Goal: Task Accomplishment & Management: Complete application form

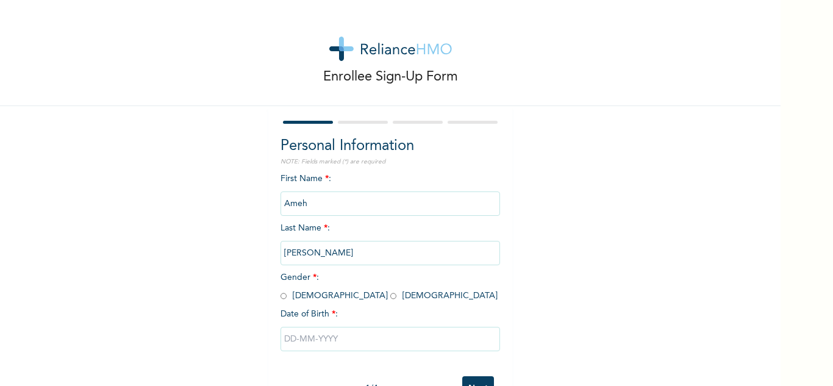
click at [556, 179] on div "Enrollee Sign-Up Form Personal Information NOTE: Fields marked (*) are required…" at bounding box center [390, 210] width 781 height 420
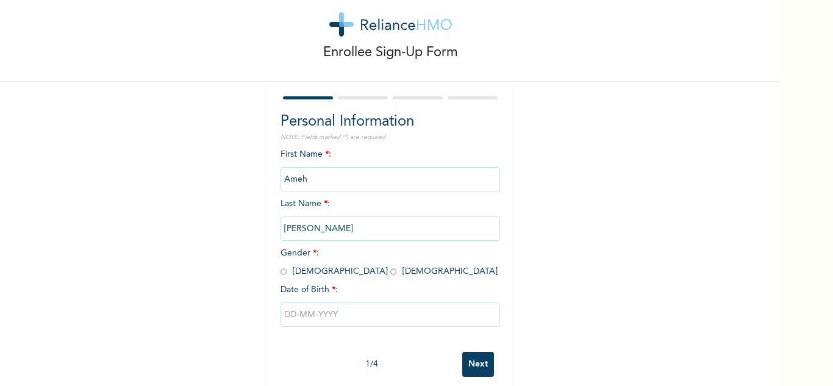
scroll to position [43, 0]
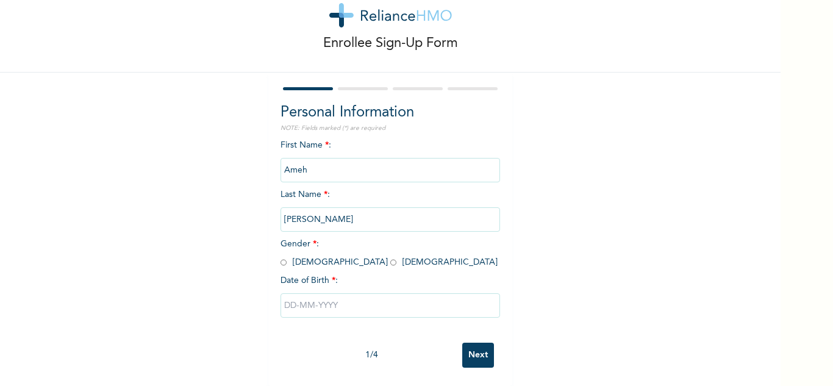
click at [281, 257] on input "radio" at bounding box center [284, 263] width 6 height 12
radio input "true"
click at [340, 295] on input "text" at bounding box center [391, 305] width 220 height 24
select select "9"
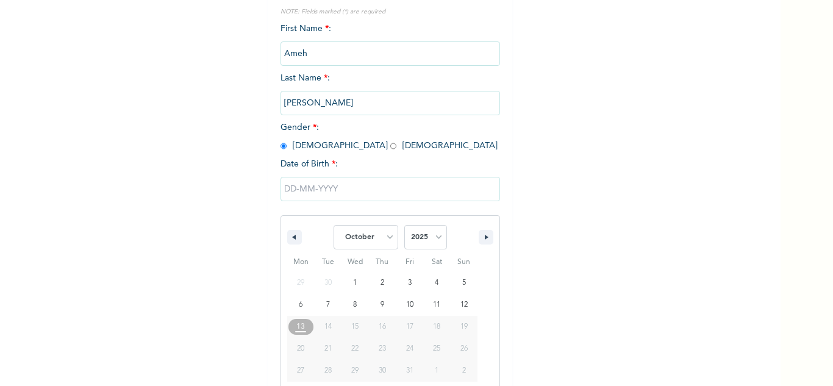
scroll to position [168, 0]
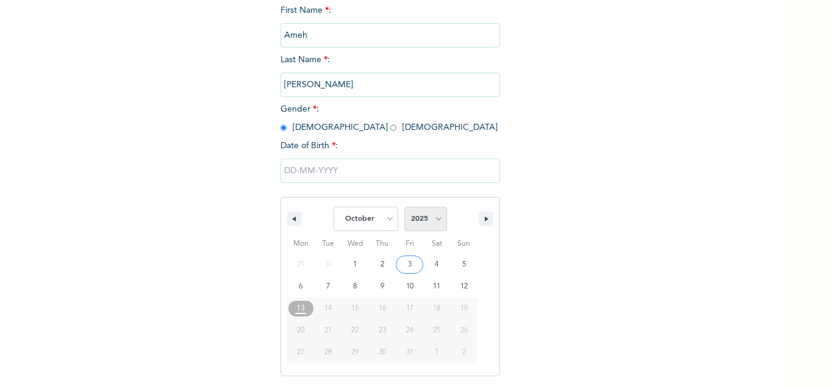
click at [433, 224] on select "2025 2024 2023 2022 2021 2020 2019 2018 2017 2016 2015 2014 2013 2012 2011 2010…" at bounding box center [426, 219] width 43 height 24
select select "1985"
click at [405, 207] on select "2025 2024 2023 2022 2021 2020 2019 2018 2017 2016 2015 2014 2013 2012 2011 2010…" at bounding box center [426, 219] width 43 height 24
click at [384, 225] on select "January February March April May June July August September October November De…" at bounding box center [366, 219] width 65 height 24
select select "1"
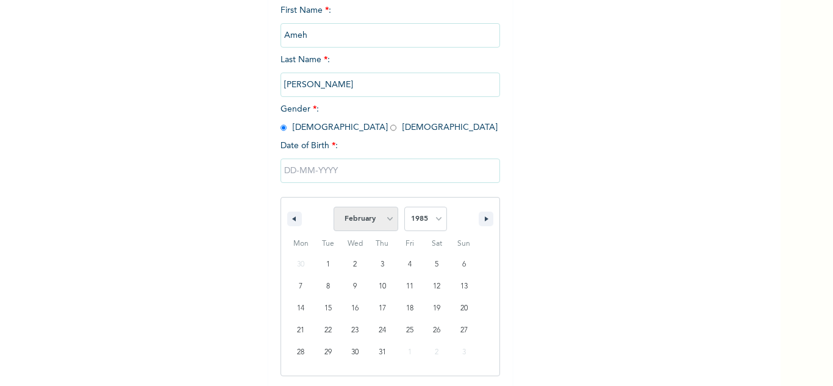
click at [334, 207] on select "January February March April May June July August September October November De…" at bounding box center [366, 219] width 65 height 24
type input "[DATE]"
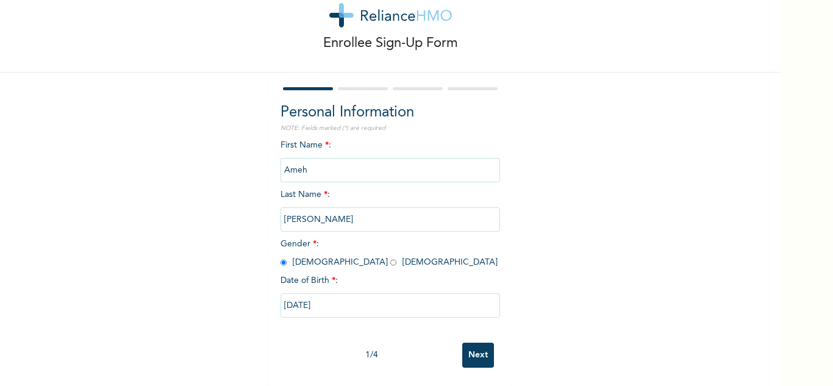
scroll to position [43, 0]
click at [484, 351] on input "Next" at bounding box center [478, 355] width 32 height 25
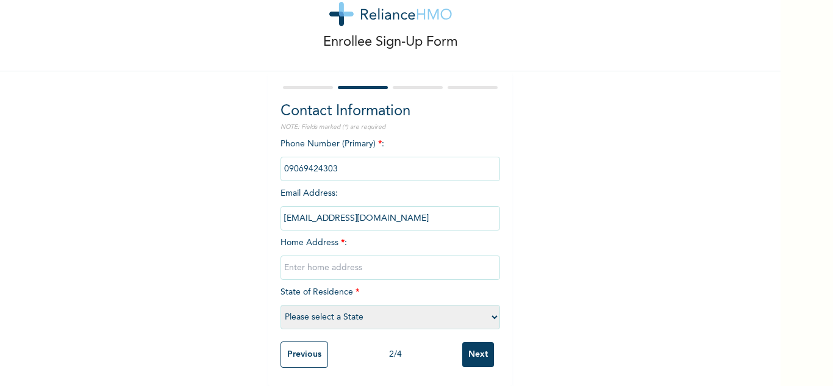
click at [344, 165] on input "phone" at bounding box center [391, 169] width 220 height 24
click at [329, 162] on input "phone" at bounding box center [391, 169] width 220 height 24
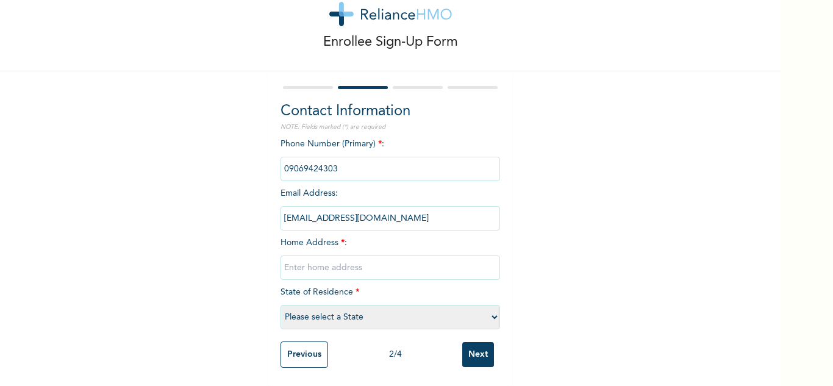
click at [329, 162] on input "phone" at bounding box center [391, 169] width 220 height 24
click at [332, 157] on input "phone" at bounding box center [391, 169] width 220 height 24
click at [329, 261] on input "text" at bounding box center [391, 268] width 220 height 24
type input "1 Chukwuezugo close maryland Enugu"
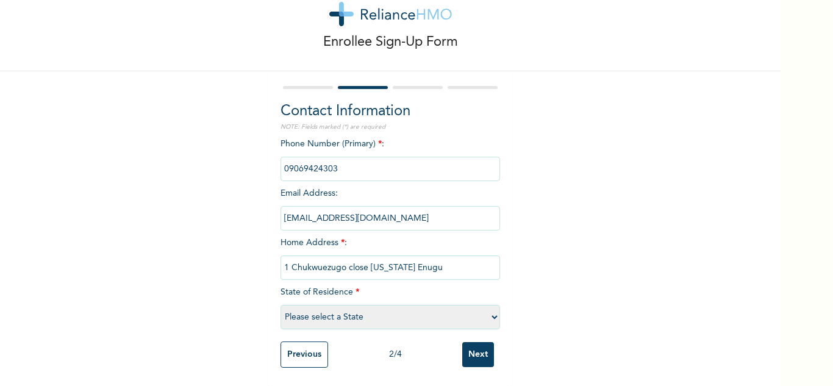
click at [484, 314] on select "Please select a State Abia Abuja (FCT) Adamawa Akwa Ibom Anambra Bauchi Bayelsa…" at bounding box center [391, 317] width 220 height 24
select select "14"
click at [281, 305] on select "Please select a State Abia Abuja (FCT) Adamawa Akwa Ibom Anambra Bauchi Bayelsa…" at bounding box center [391, 317] width 220 height 24
click at [473, 342] on input "Next" at bounding box center [478, 354] width 32 height 25
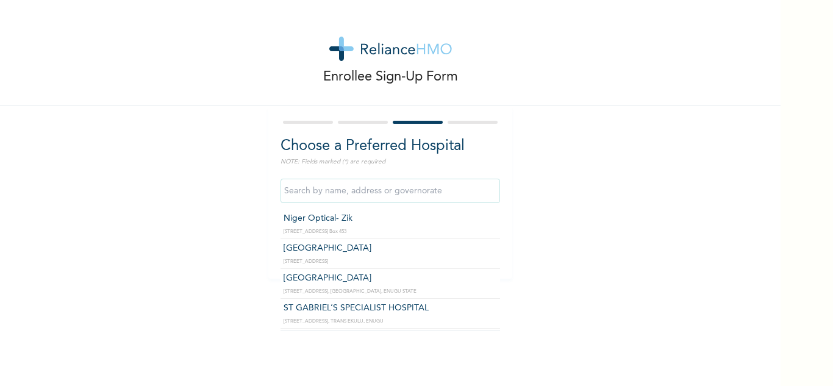
click at [374, 193] on input "text" at bounding box center [391, 191] width 220 height 24
type input "Mount Carmel Hospital"
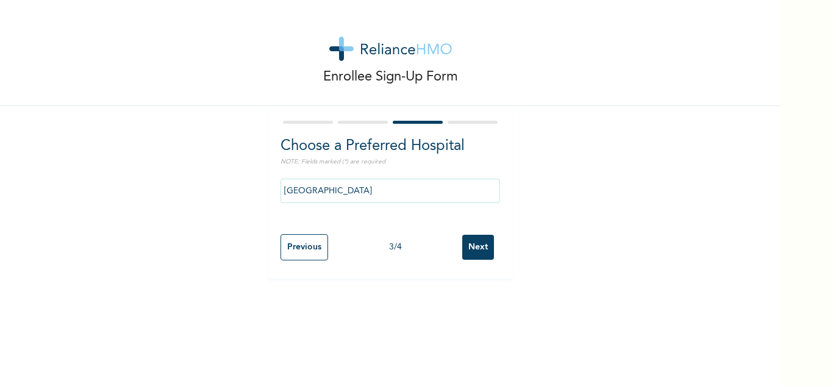
click at [473, 240] on input "Next" at bounding box center [478, 247] width 32 height 25
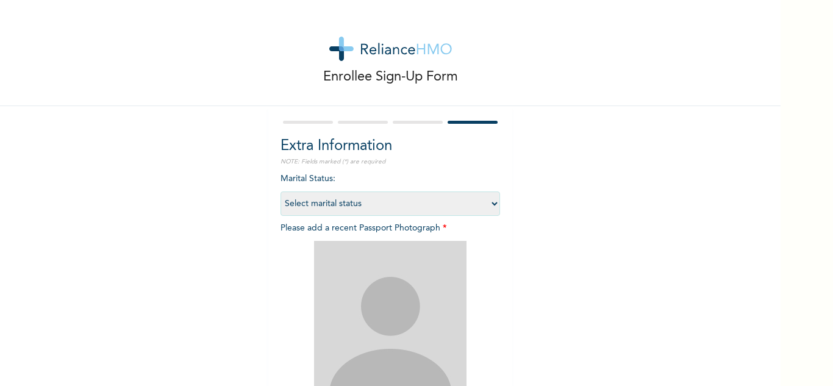
click at [492, 204] on select "Select marital status Single Married Divorced Widow/Widower" at bounding box center [391, 204] width 220 height 24
select select "2"
click at [281, 192] on select "Select marital status Single Married Divorced Widow/Widower" at bounding box center [391, 204] width 220 height 24
click at [519, 270] on div "Enrollee Sign-Up Form Extra Information NOTE: Fields marked (*) are required Ma…" at bounding box center [390, 262] width 781 height 525
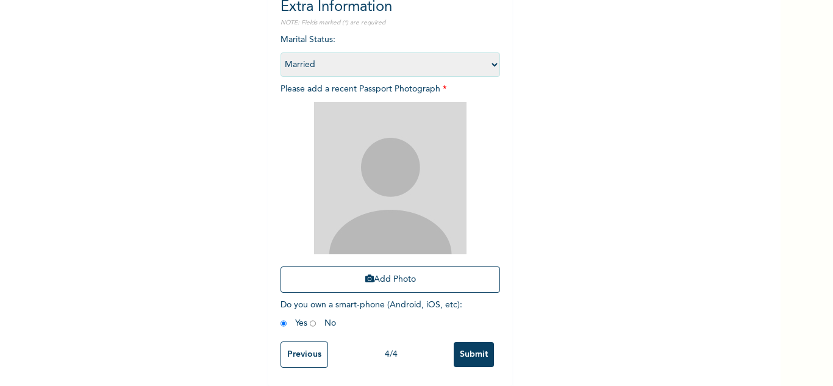
scroll to position [148, 0]
click at [408, 270] on button "Add Photo" at bounding box center [391, 280] width 220 height 26
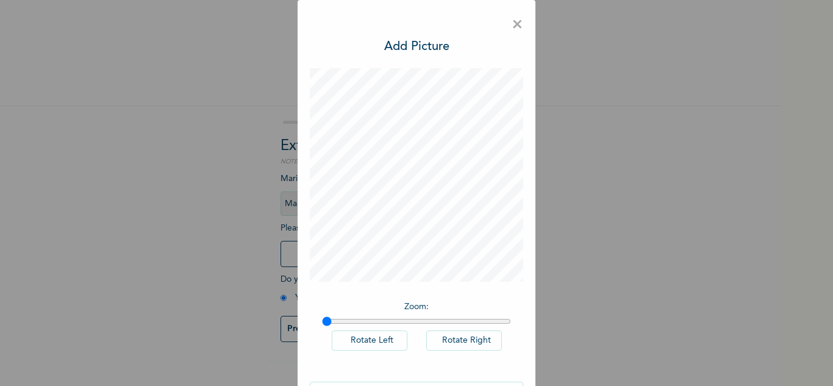
scroll to position [0, 0]
click at [631, 278] on div "× Add Picture Zoom : Rotate Left Rotate Right DONE" at bounding box center [416, 193] width 833 height 386
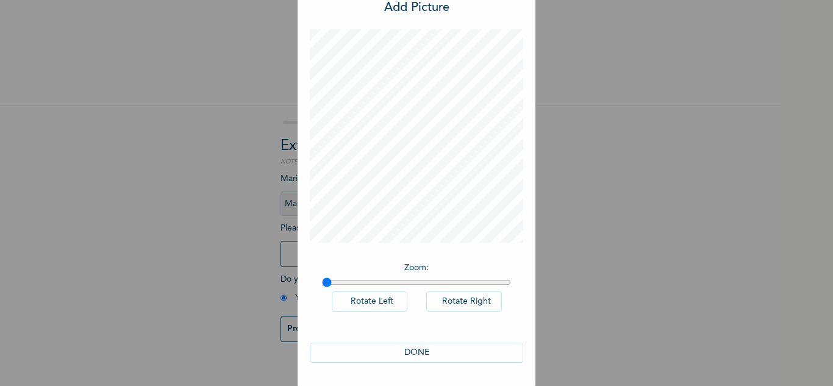
scroll to position [40, 0]
click at [411, 354] on button "DONE" at bounding box center [417, 352] width 214 height 20
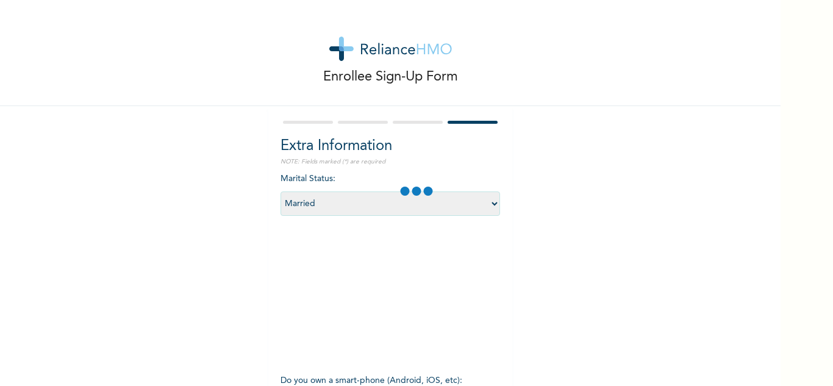
click at [411, 354] on div at bounding box center [357, 298] width 153 height 153
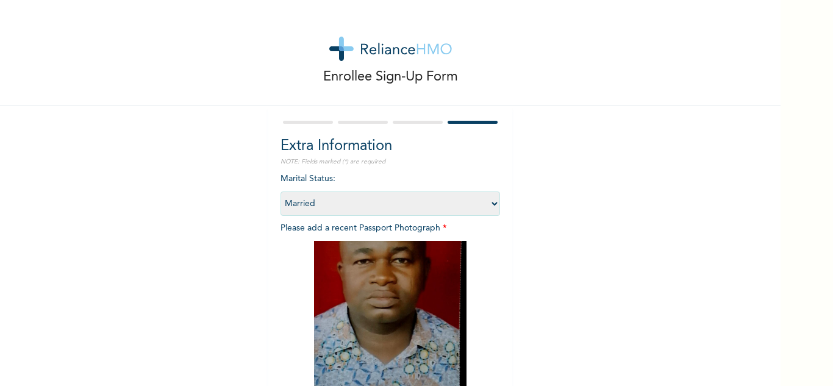
click at [595, 312] on div "Enrollee Sign-Up Form Extra Information NOTE: Fields marked (*) are required Ma…" at bounding box center [390, 262] width 781 height 525
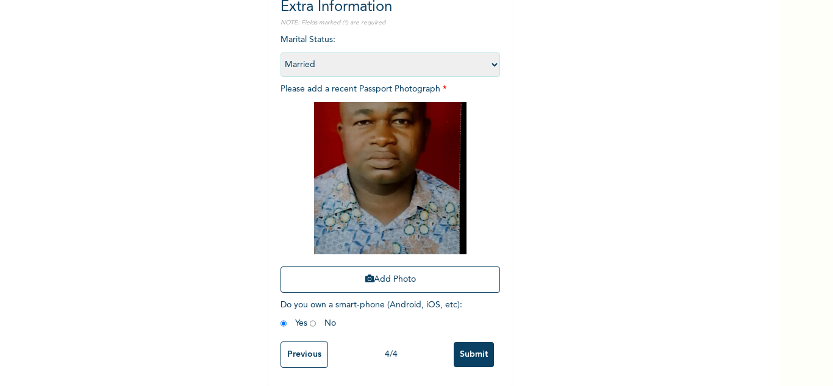
scroll to position [148, 0]
click at [478, 347] on input "Submit" at bounding box center [474, 354] width 40 height 25
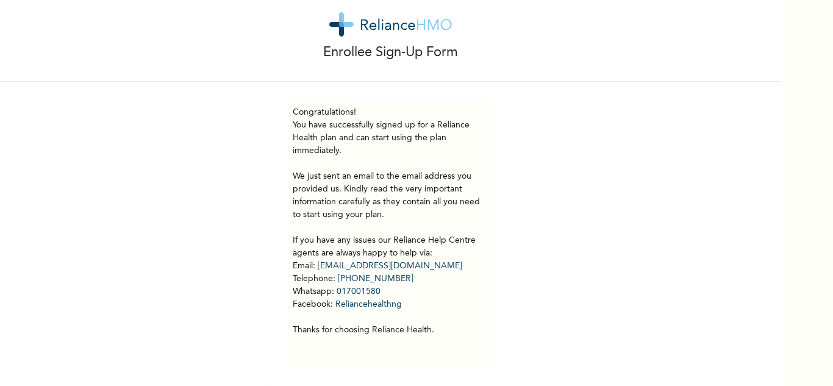
scroll to position [34, 0]
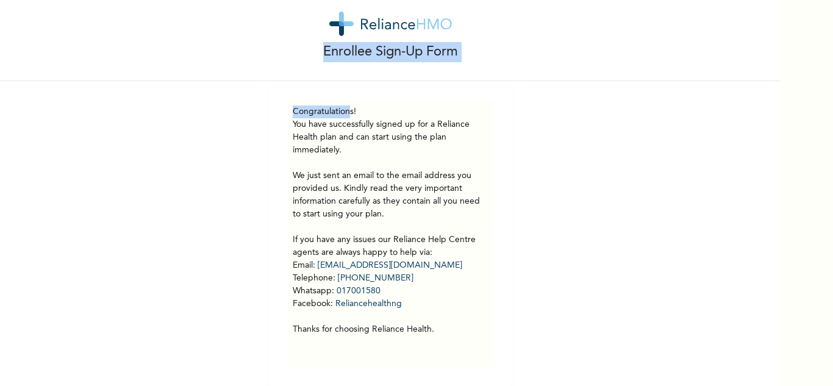
drag, startPoint x: 347, startPoint y: 84, endPoint x: 270, endPoint y: 40, distance: 88.0
click at [270, 40] on div "Enrollee Sign-Up Form Congratulations! You have successfully signed up for a Re…" at bounding box center [390, 180] width 781 height 411
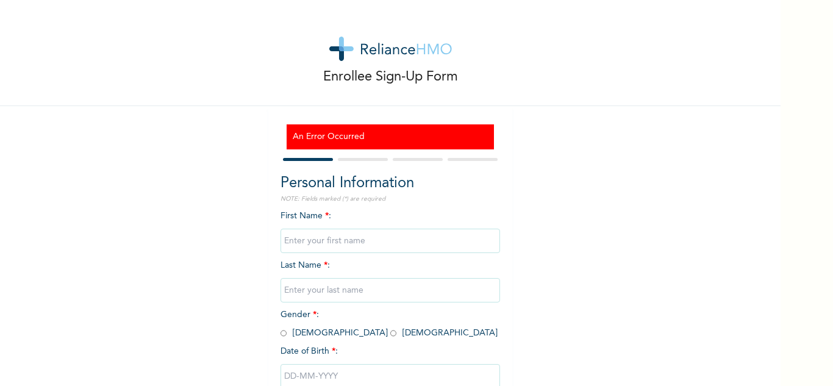
click at [348, 240] on input "text" at bounding box center [391, 241] width 220 height 24
type input "Ameh"
click at [322, 286] on input "text" at bounding box center [391, 290] width 220 height 24
type input "[PERSON_NAME]"
click at [282, 328] on span "Gender * : [DEMOGRAPHIC_DATA] [DEMOGRAPHIC_DATA]" at bounding box center [389, 324] width 217 height 27
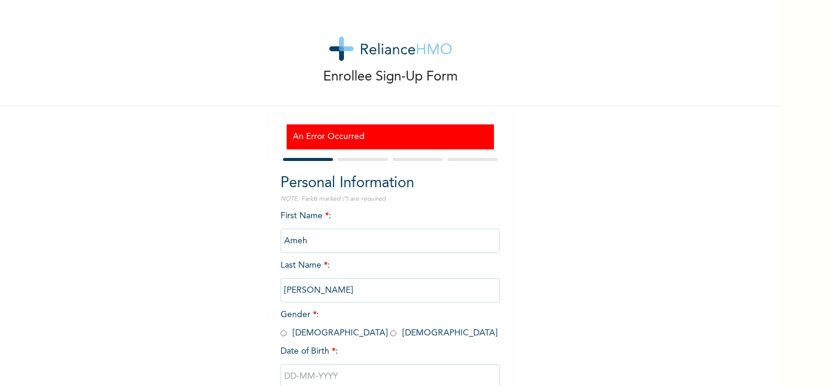
click at [281, 336] on input "radio" at bounding box center [284, 334] width 6 height 12
radio input "true"
click at [410, 339] on div "First Name * : Ameh Last Name * : Jacobs Gender * : Male Female Date of Birth *…" at bounding box center [391, 309] width 220 height 198
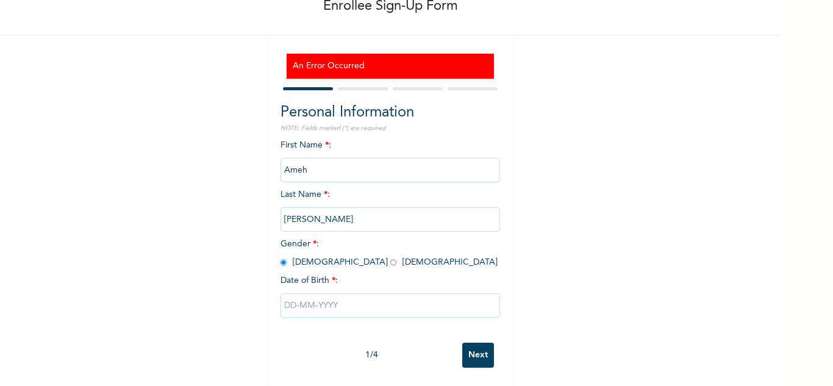
scroll to position [80, 0]
click at [337, 293] on input "text" at bounding box center [391, 305] width 220 height 24
select select "9"
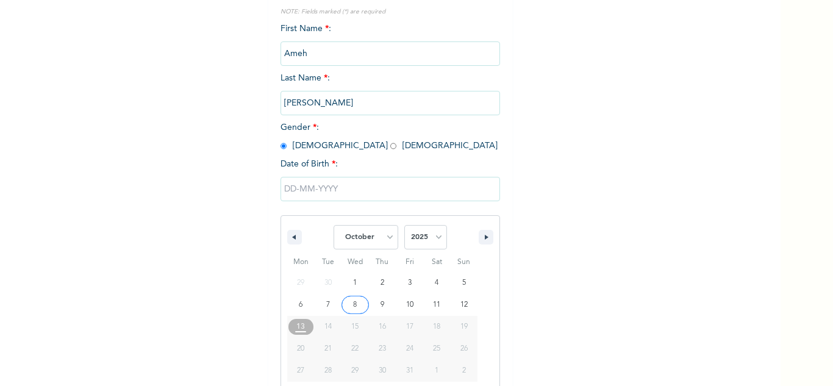
scroll to position [206, 0]
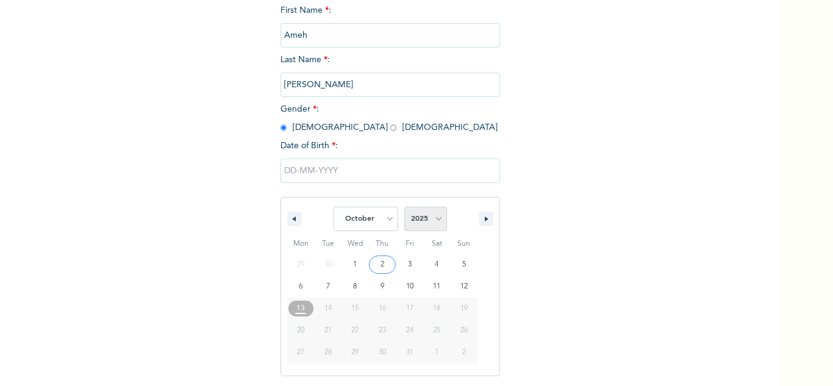
click at [432, 227] on select "2025 2024 2023 2022 2021 2020 2019 2018 2017 2016 2015 2014 2013 2012 2011 2010…" at bounding box center [426, 219] width 43 height 24
select select "1985"
click at [405, 207] on select "2025 2024 2023 2022 2021 2020 2019 2018 2017 2016 2015 2014 2013 2012 2011 2010…" at bounding box center [426, 219] width 43 height 24
click at [384, 218] on select "January February March April May June July August September October November De…" at bounding box center [366, 219] width 65 height 24
select select "1"
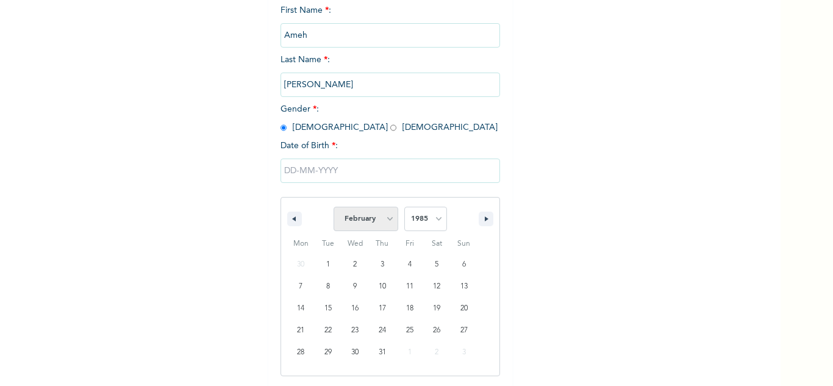
click at [334, 207] on select "January February March April May June July August September October November De…" at bounding box center [366, 219] width 65 height 24
type input "02/28/1985"
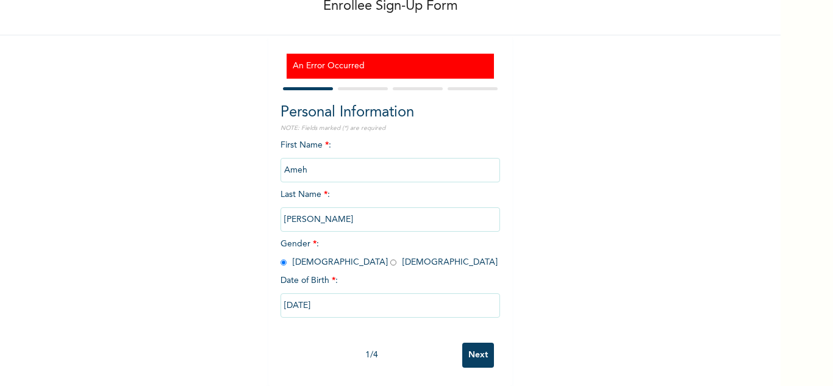
scroll to position [80, 0]
click at [483, 347] on input "Next" at bounding box center [478, 355] width 32 height 25
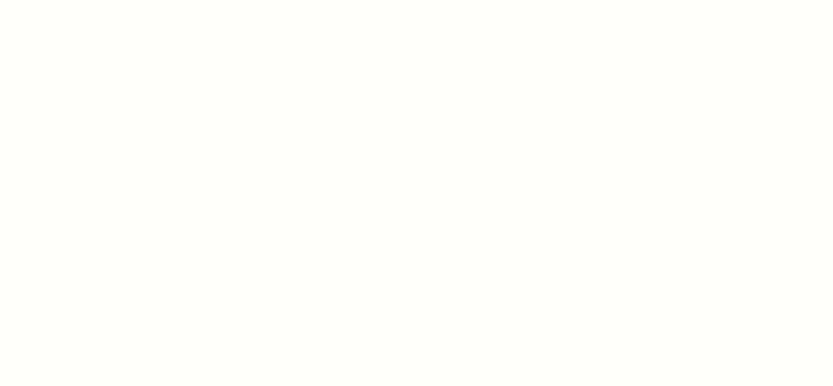
click at [397, 141] on div at bounding box center [416, 193] width 833 height 386
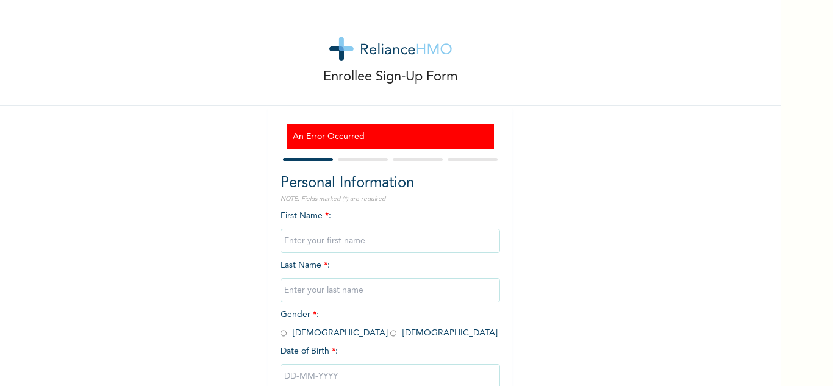
click at [342, 240] on input "text" at bounding box center [391, 241] width 220 height 24
type input "Ameh"
click at [337, 292] on input "text" at bounding box center [391, 290] width 220 height 24
type input "[PERSON_NAME]"
click at [281, 333] on input "radio" at bounding box center [284, 334] width 6 height 12
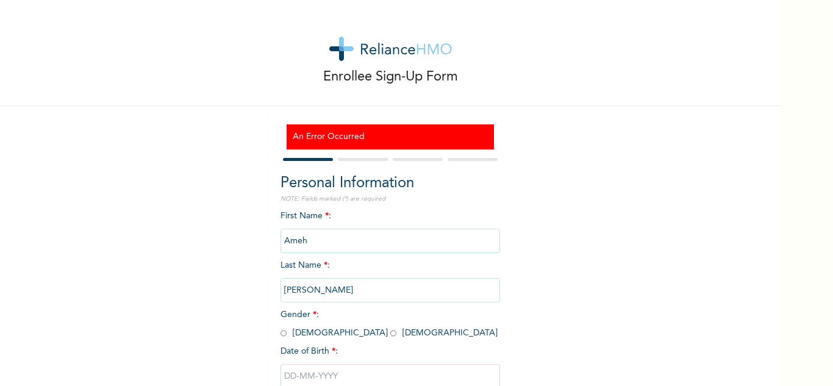
radio input "true"
click at [336, 371] on input "text" at bounding box center [391, 376] width 220 height 24
select select "9"
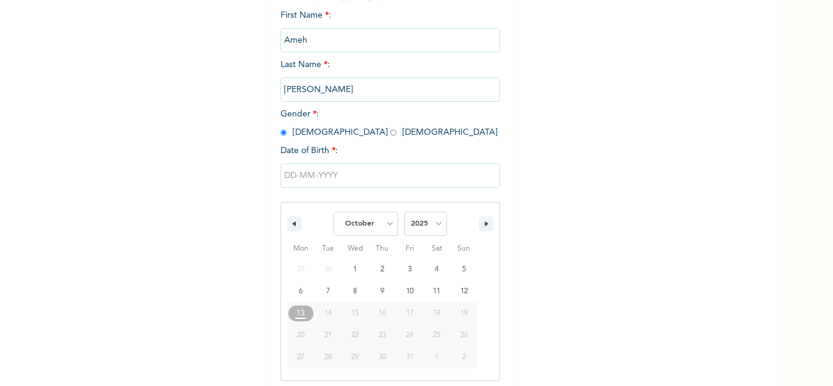
scroll to position [206, 0]
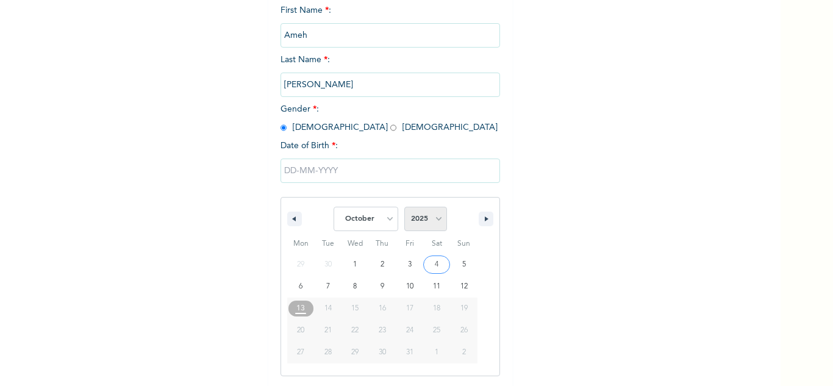
click at [432, 221] on select "2025 2024 2023 2022 2021 2020 2019 2018 2017 2016 2015 2014 2013 2012 2011 2010…" at bounding box center [426, 219] width 43 height 24
select select "1985"
click at [405, 207] on select "2025 2024 2023 2022 2021 2020 2019 2018 2017 2016 2015 2014 2013 2012 2011 2010…" at bounding box center [426, 219] width 43 height 24
click at [363, 229] on select "January February March April May June July August September October November De…" at bounding box center [366, 219] width 65 height 24
select select "1"
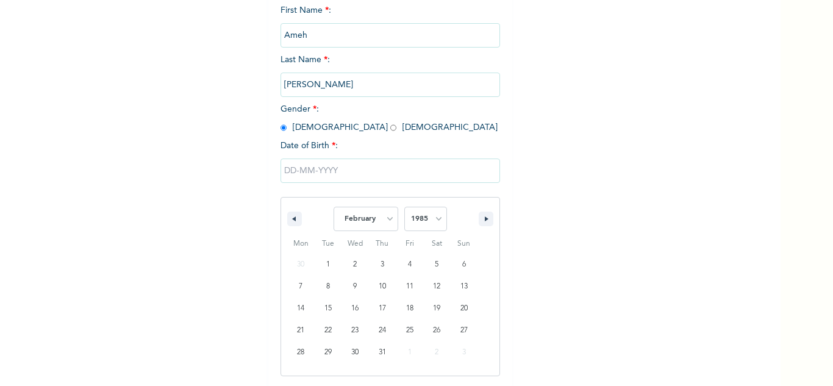
click at [334, 207] on select "January February March April May June July August September October November De…" at bounding box center [366, 219] width 65 height 24
type input "[DATE]"
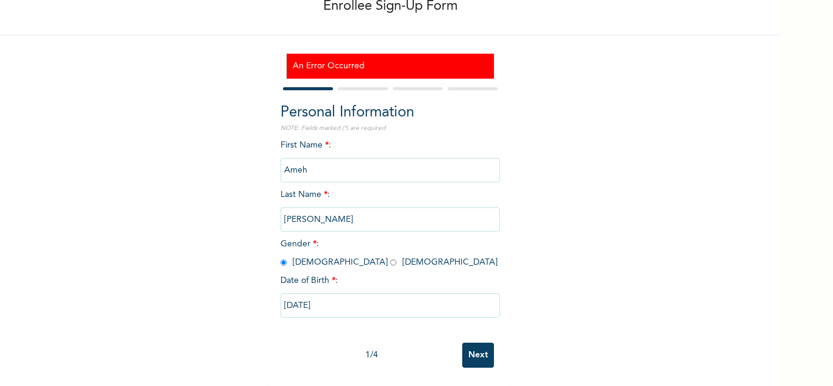
click at [462, 344] on input "Next" at bounding box center [478, 355] width 32 height 25
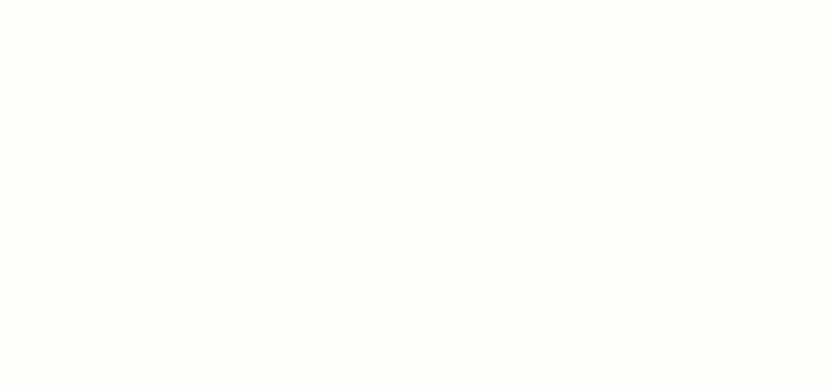
click at [300, 17] on div at bounding box center [416, 193] width 833 height 386
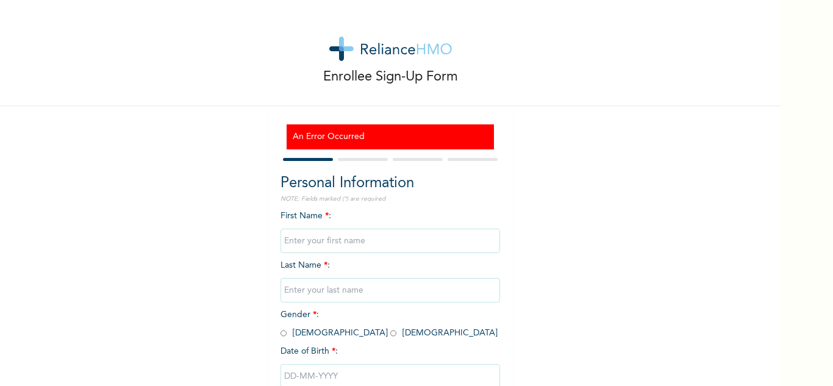
type input "Ameh"
click at [332, 298] on input "text" at bounding box center [391, 290] width 220 height 24
type input "[PERSON_NAME]"
click at [281, 337] on input "radio" at bounding box center [284, 334] width 6 height 12
radio input "true"
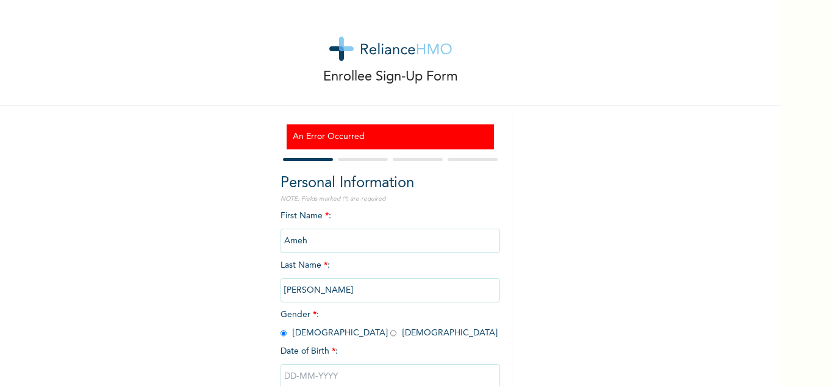
click at [329, 372] on input "text" at bounding box center [391, 376] width 220 height 24
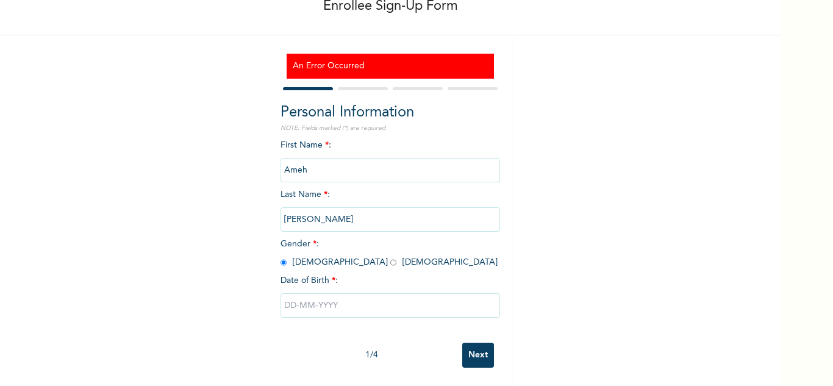
select select "9"
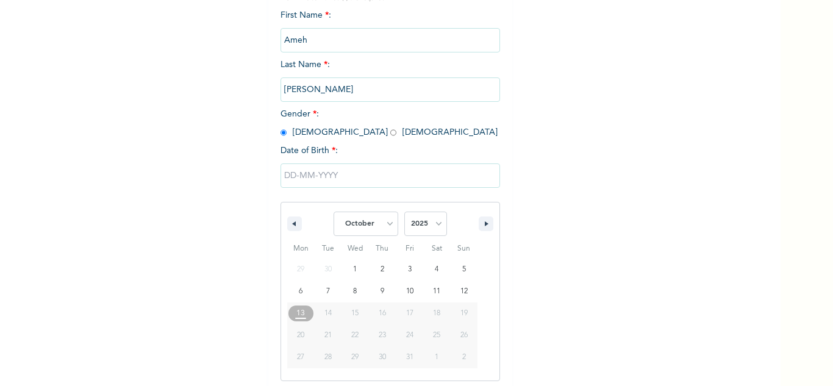
scroll to position [206, 0]
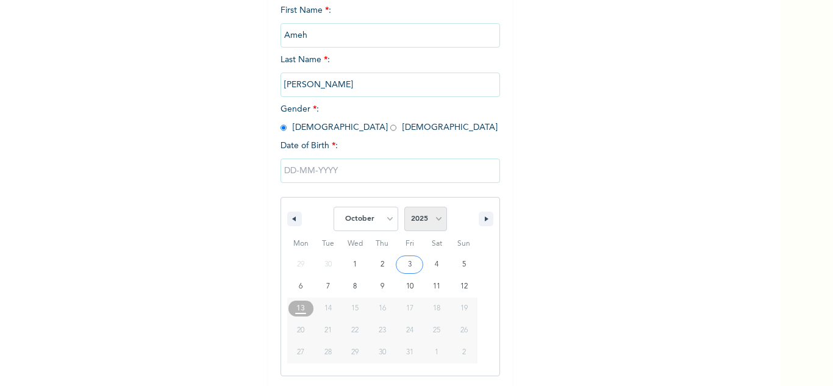
click at [429, 222] on select "2025 2024 2023 2022 2021 2020 2019 2018 2017 2016 2015 2014 2013 2012 2011 2010…" at bounding box center [426, 219] width 43 height 24
select select "1985"
click at [405, 207] on select "2025 2024 2023 2022 2021 2020 2019 2018 2017 2016 2015 2014 2013 2012 2011 2010…" at bounding box center [426, 219] width 43 height 24
click at [386, 217] on select "January February March April May June July August September October November De…" at bounding box center [366, 219] width 65 height 24
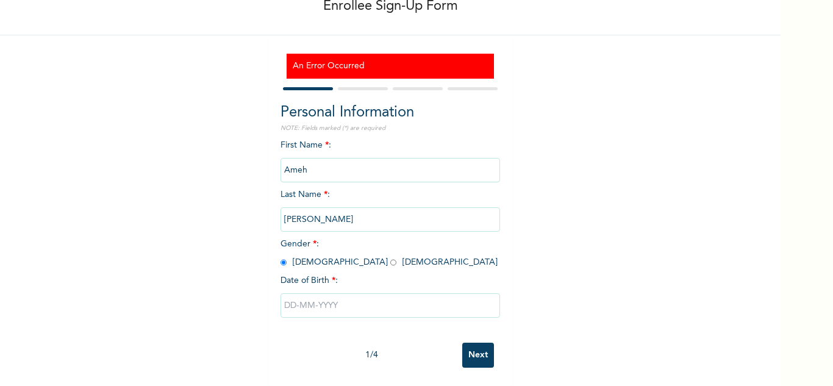
click at [396, 85] on form "Personal Information NOTE: Fields marked (*) are required First Name * : Ameh L…" at bounding box center [391, 229] width 220 height 289
click at [342, 293] on input "text" at bounding box center [391, 305] width 220 height 24
select select "9"
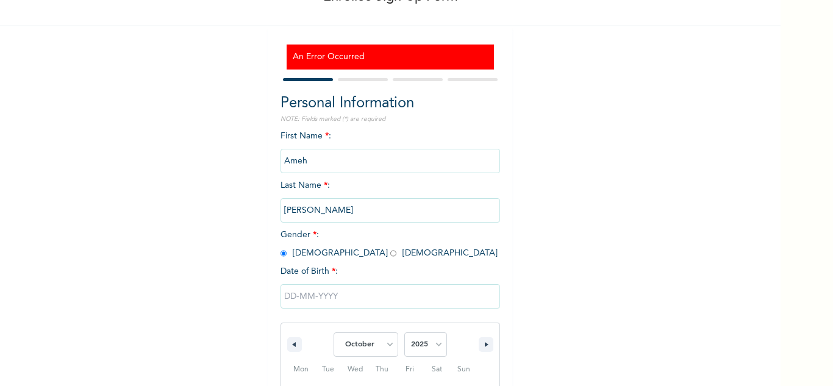
scroll to position [206, 0]
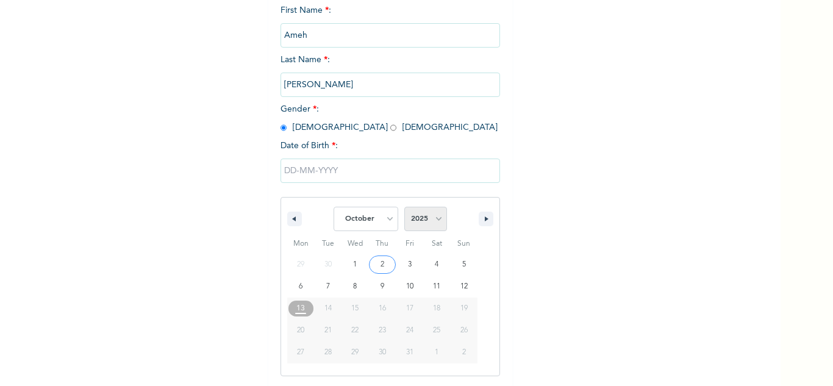
click at [431, 215] on select "2025 2024 2023 2022 2021 2020 2019 2018 2017 2016 2015 2014 2013 2012 2011 2010…" at bounding box center [426, 219] width 43 height 24
select select "1985"
click at [405, 207] on select "2025 2024 2023 2022 2021 2020 2019 2018 2017 2016 2015 2014 2013 2012 2011 2010…" at bounding box center [426, 219] width 43 height 24
click at [387, 217] on select "January February March April May June July August September October November De…" at bounding box center [366, 219] width 65 height 24
select select "1"
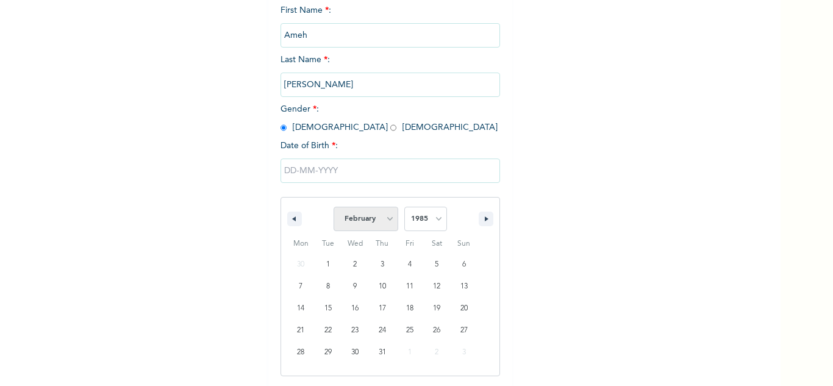
click at [334, 207] on select "January February March April May June July August September October November De…" at bounding box center [366, 219] width 65 height 24
type input "02/28/1985"
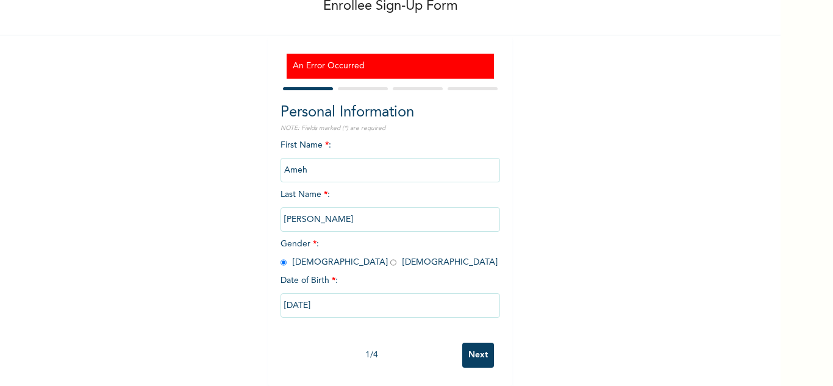
click at [473, 348] on input "Next" at bounding box center [478, 355] width 32 height 25
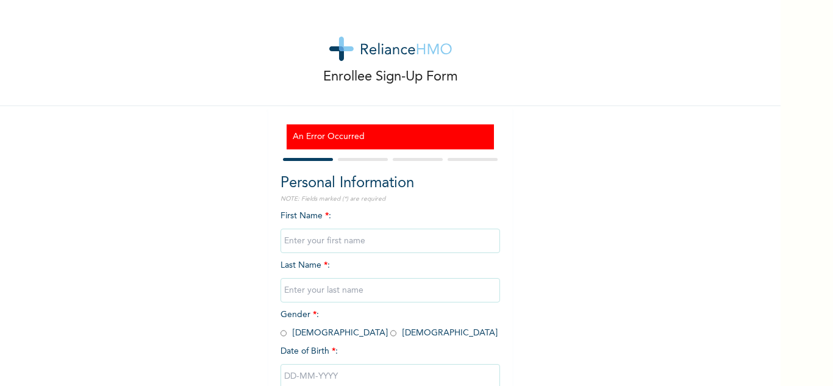
click at [370, 245] on input "text" at bounding box center [391, 241] width 220 height 24
type input "Ameh"
click at [326, 292] on input "text" at bounding box center [391, 290] width 220 height 24
type input "[PERSON_NAME]"
click at [281, 329] on input "radio" at bounding box center [284, 334] width 6 height 12
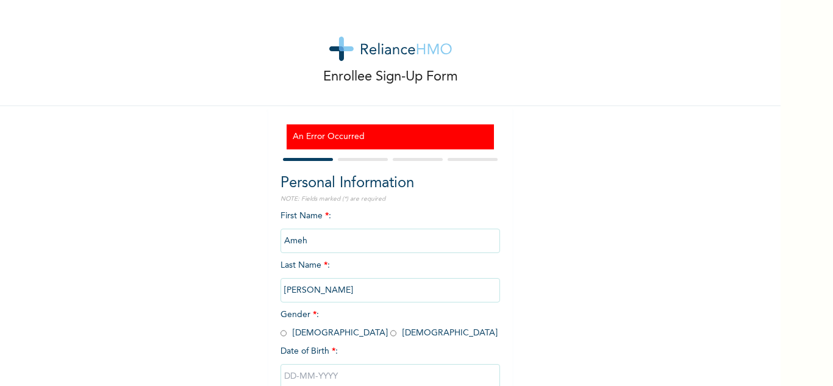
radio input "true"
click at [308, 374] on input "text" at bounding box center [391, 376] width 220 height 24
select select "9"
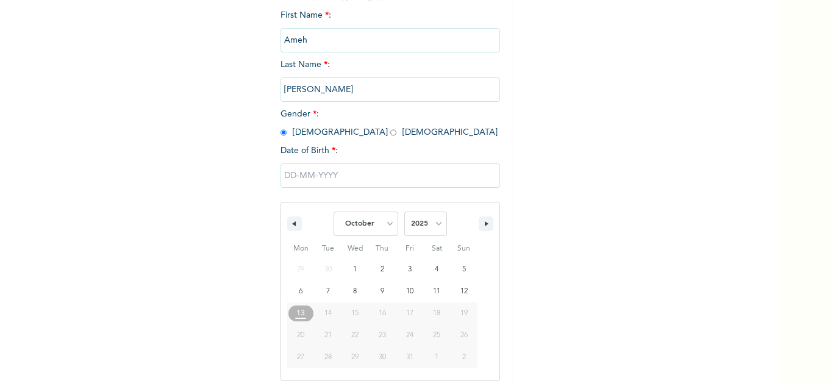
scroll to position [206, 0]
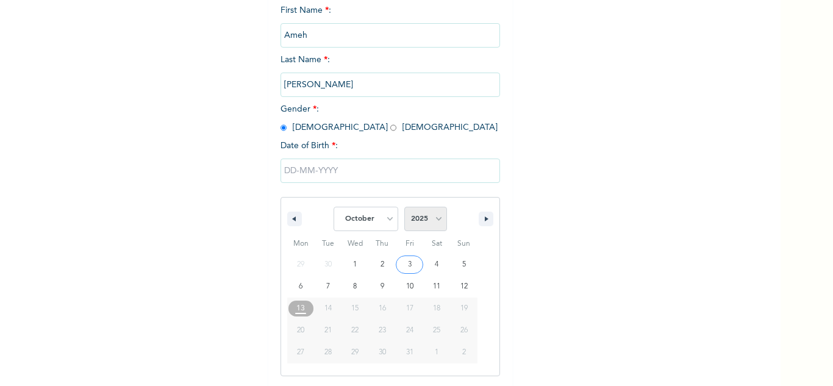
click at [435, 223] on select "2025 2024 2023 2022 2021 2020 2019 2018 2017 2016 2015 2014 2013 2012 2011 2010…" at bounding box center [426, 219] width 43 height 24
select select "1985"
click at [405, 207] on select "2025 2024 2023 2022 2021 2020 2019 2018 2017 2016 2015 2014 2013 2012 2011 2010…" at bounding box center [426, 219] width 43 height 24
click at [390, 218] on select "January February March April May June July August September October November De…" at bounding box center [366, 219] width 65 height 24
select select "1"
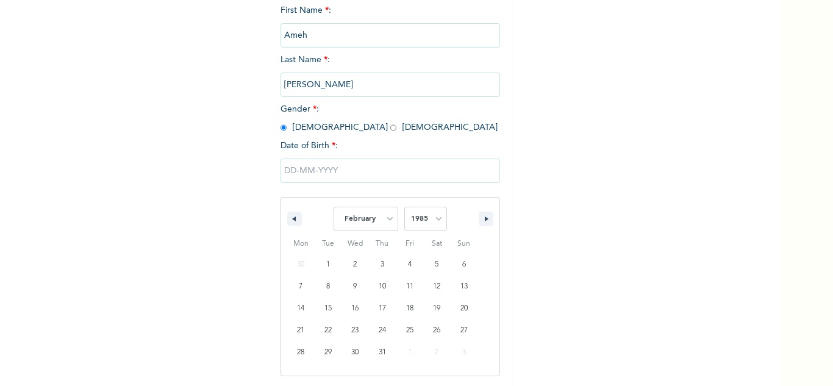
click at [334, 207] on select "January February March April May June July August September October November De…" at bounding box center [366, 219] width 65 height 24
type input "[DATE]"
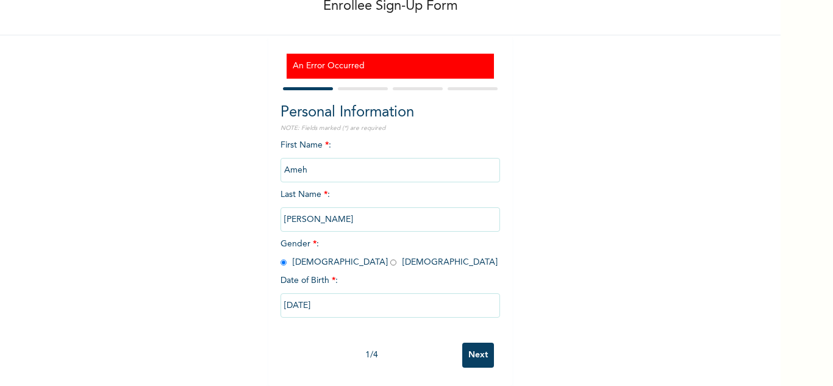
click at [476, 344] on input "Next" at bounding box center [478, 355] width 32 height 25
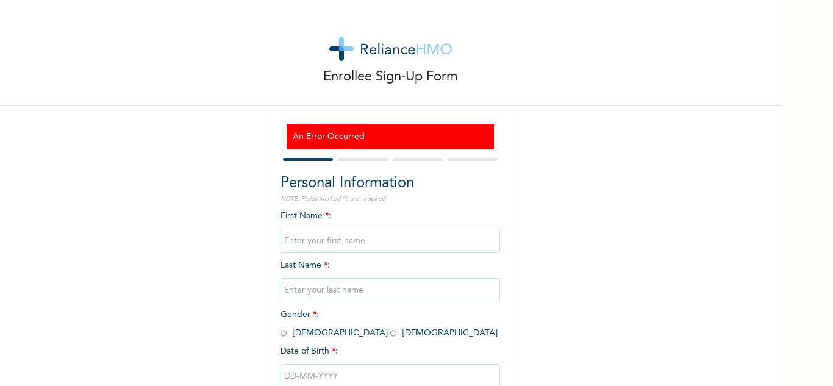
click at [360, 139] on h3 "An Error Occurred" at bounding box center [390, 137] width 195 height 13
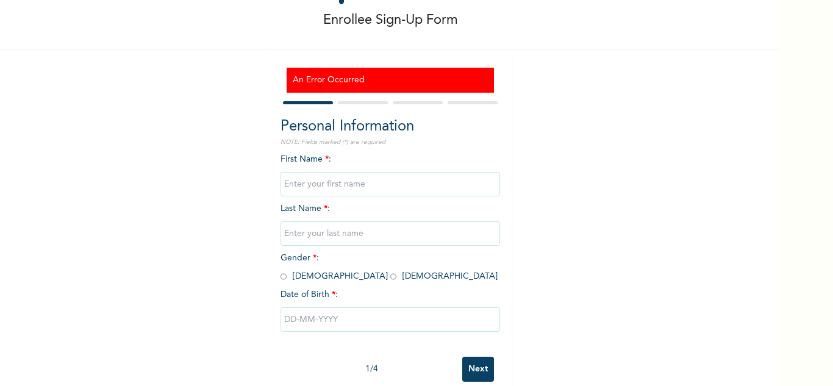
scroll to position [80, 0]
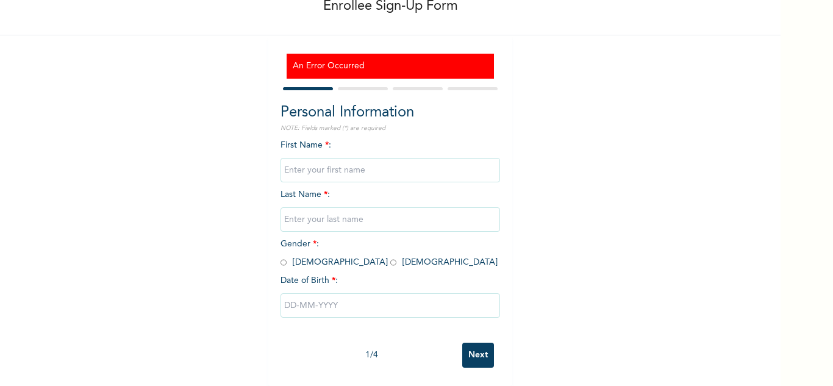
click at [382, 161] on input "text" at bounding box center [391, 170] width 220 height 24
type input "Ameh"
click at [343, 207] on input "text" at bounding box center [391, 219] width 220 height 24
type input "[PERSON_NAME]"
click at [282, 252] on span "Gender * : [DEMOGRAPHIC_DATA] [DEMOGRAPHIC_DATA]" at bounding box center [389, 253] width 217 height 27
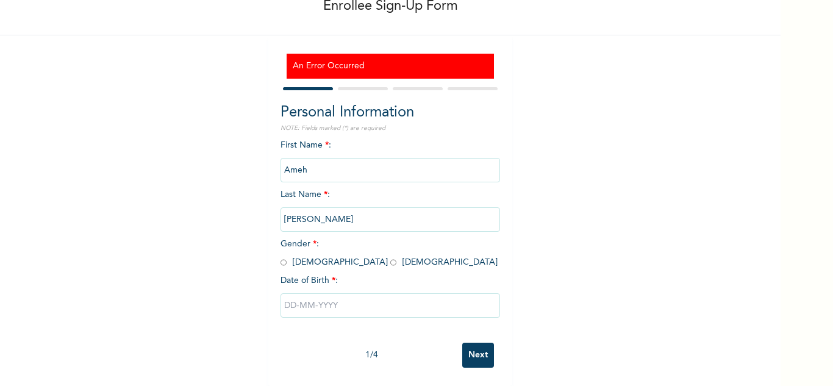
click at [281, 257] on input "radio" at bounding box center [284, 263] width 6 height 12
radio input "true"
click at [281, 257] on input "radio" at bounding box center [284, 263] width 6 height 12
